Goal: Information Seeking & Learning: Learn about a topic

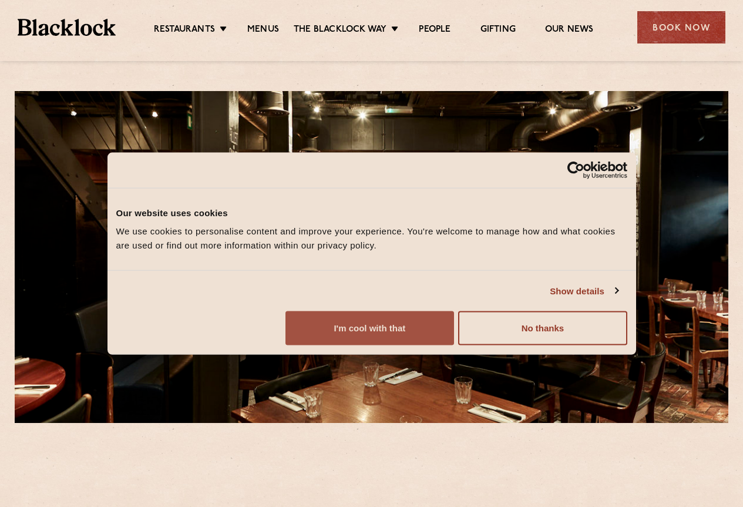
click at [454, 345] on button "I'm cool with that" at bounding box center [369, 328] width 169 height 34
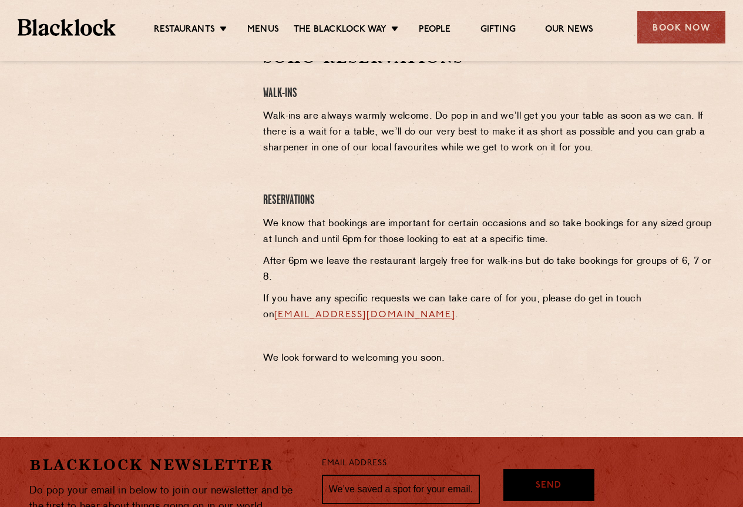
scroll to position [411, 0]
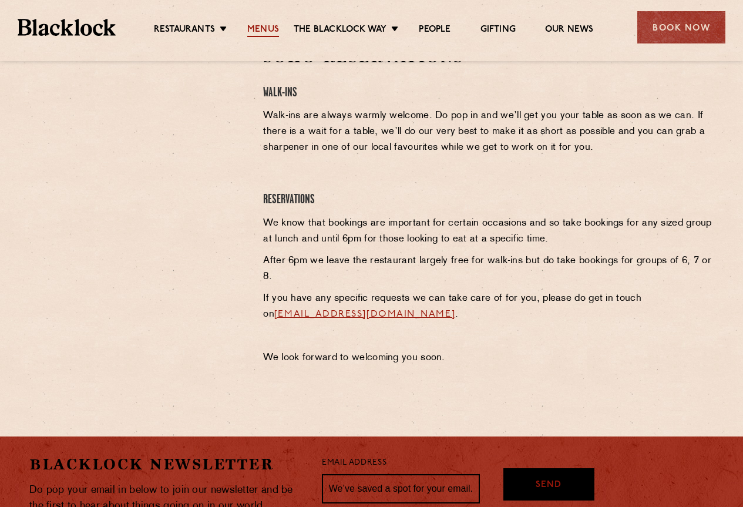
click at [272, 28] on link "Menus" at bounding box center [263, 30] width 32 height 13
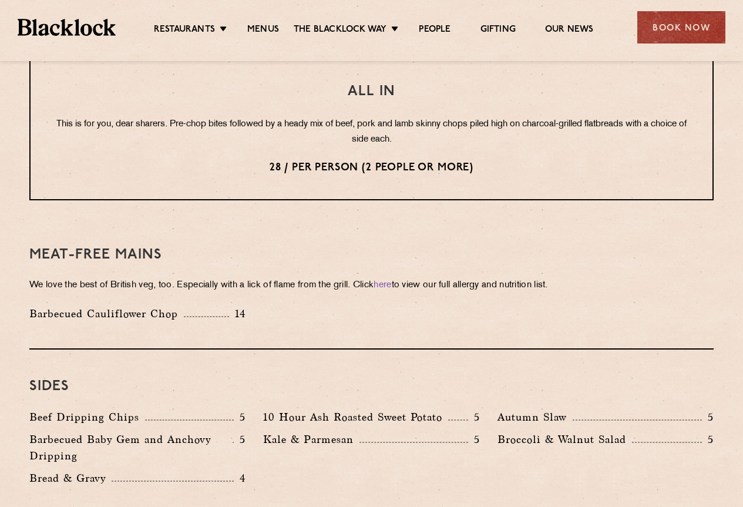
scroll to position [1321, 0]
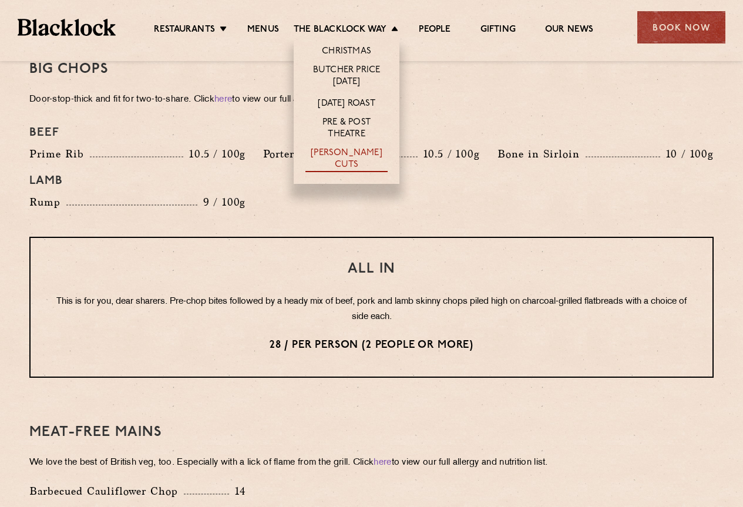
click at [356, 160] on link "[PERSON_NAME] Cuts" at bounding box center [346, 159] width 82 height 25
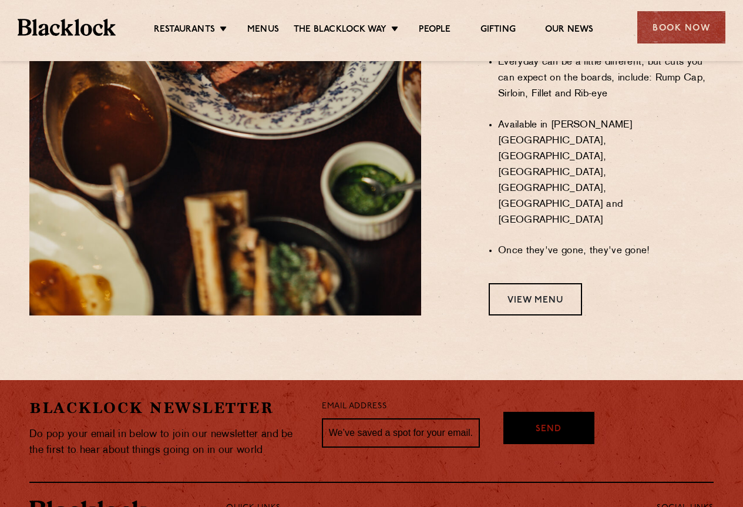
scroll to position [998, 0]
